Goal: Transaction & Acquisition: Purchase product/service

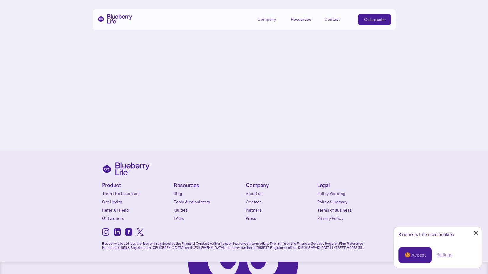
scroll to position [2782, 0]
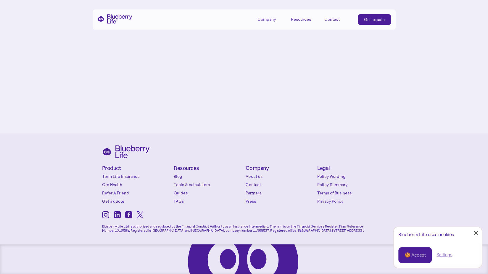
click at [334, 18] on div "Contact" at bounding box center [331, 19] width 15 height 5
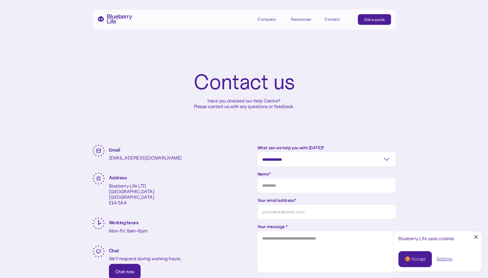
click at [374, 21] on div "Get a quote" at bounding box center [374, 20] width 21 height 6
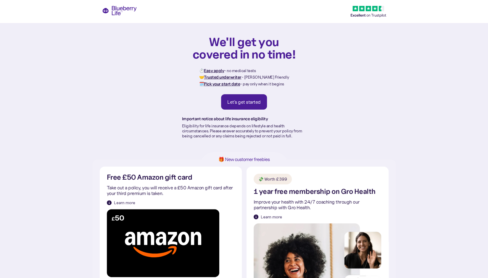
click at [239, 104] on div "Let's get started" at bounding box center [243, 102] width 33 height 6
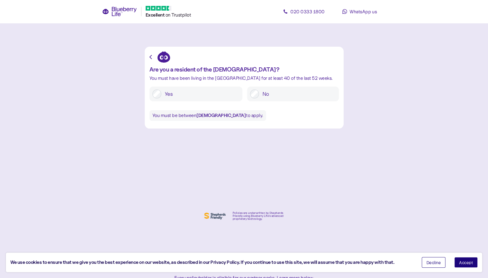
click at [294, 11] on span "020 0333 1800" at bounding box center [307, 12] width 34 height 6
